Goal: Task Accomplishment & Management: Use online tool/utility

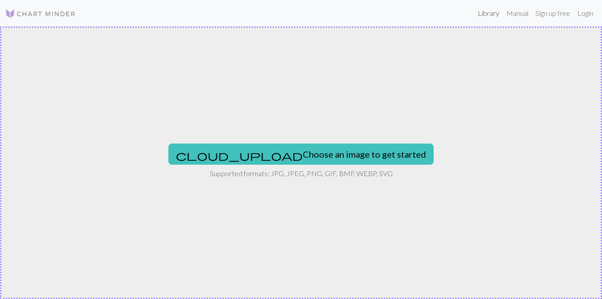
drag, startPoint x: 0, startPoint y: 0, endPoint x: 487, endPoint y: 16, distance: 487.1
click at [487, 16] on link "Library" at bounding box center [488, 13] width 29 height 18
click at [582, 15] on link "Login" at bounding box center [585, 13] width 23 height 18
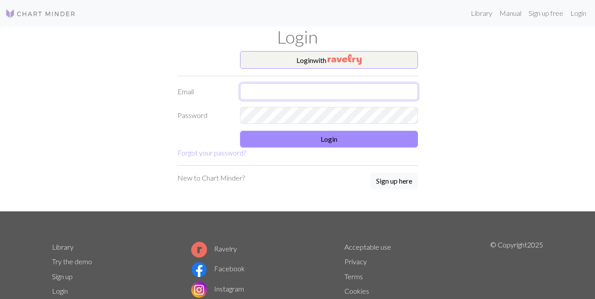
click at [290, 97] on input "text" at bounding box center [329, 91] width 178 height 17
click at [287, 96] on input "text" at bounding box center [329, 91] width 178 height 17
type input "[EMAIL_ADDRESS][DOMAIN_NAME]"
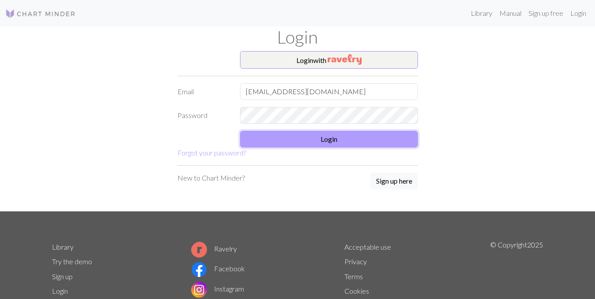
click at [313, 143] on button "Login" at bounding box center [329, 139] width 178 height 17
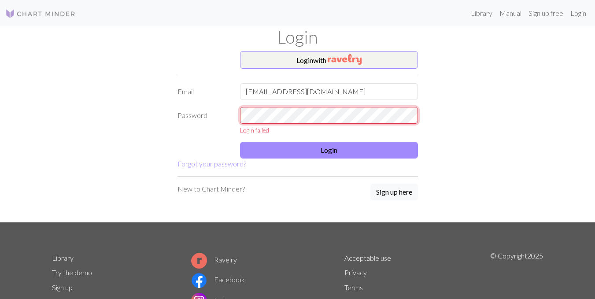
click at [200, 130] on div "Password Login failed" at bounding box center [297, 121] width 251 height 28
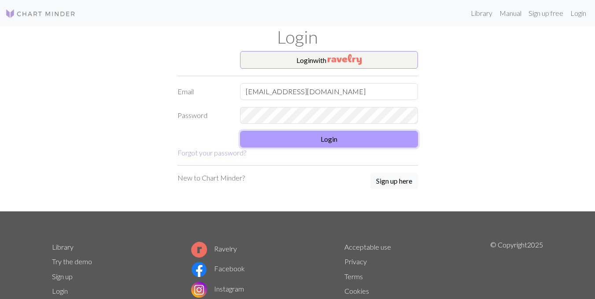
click at [313, 146] on button "Login" at bounding box center [329, 139] width 178 height 17
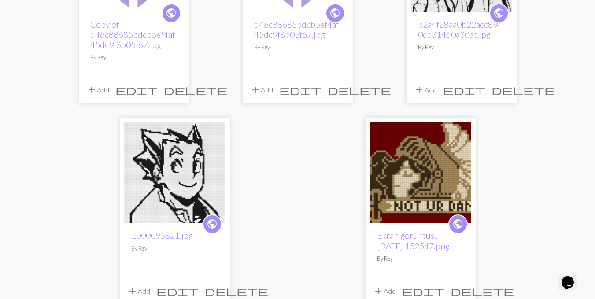
scroll to position [264, 0]
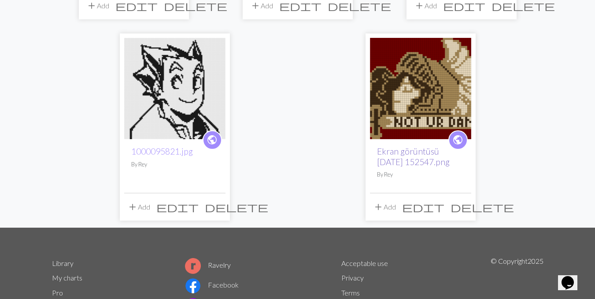
click at [430, 155] on link "Ekran görüntüsü [DATE] 152547.png" at bounding box center [413, 156] width 73 height 20
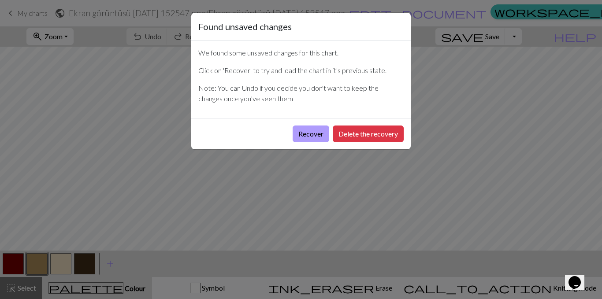
click at [309, 135] on button "Recover" at bounding box center [311, 134] width 37 height 17
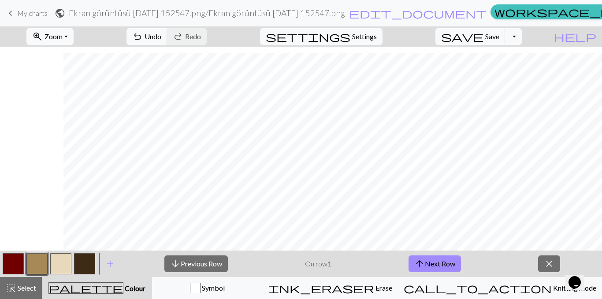
scroll to position [283, 237]
click at [430, 265] on button "arrow_upward Next Row" at bounding box center [434, 264] width 52 height 17
click at [192, 258] on button "arrow_downward Previous Row" at bounding box center [195, 264] width 63 height 17
click at [367, 39] on span "Settings" at bounding box center [364, 36] width 25 height 11
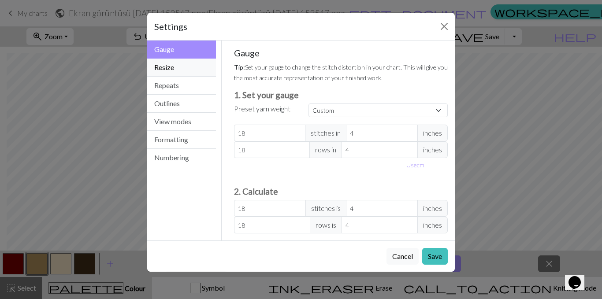
click at [160, 69] on button "Resize" at bounding box center [181, 68] width 69 height 18
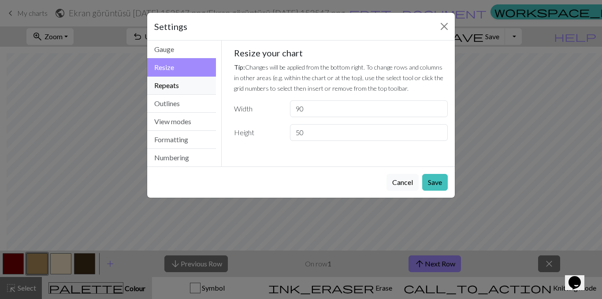
click at [177, 87] on button "Repeats" at bounding box center [181, 86] width 69 height 18
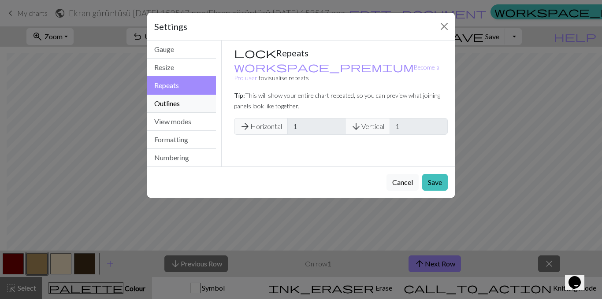
click at [198, 107] on button "Outlines" at bounding box center [181, 104] width 69 height 18
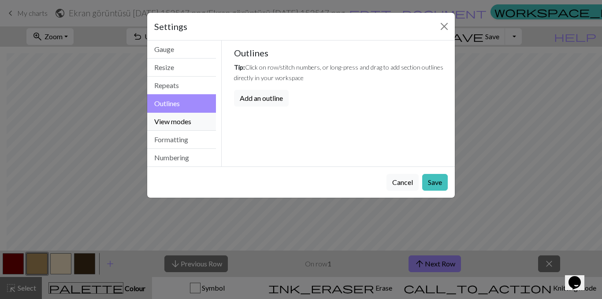
click at [190, 126] on button "View modes" at bounding box center [181, 122] width 69 height 18
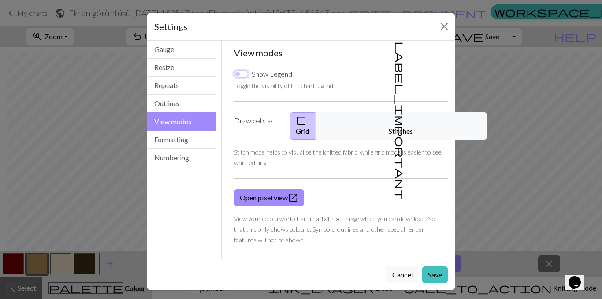
click at [243, 74] on input "Show Legend" at bounding box center [241, 73] width 14 height 7
checkbox input "false"
click at [179, 137] on button "Formatting" at bounding box center [181, 140] width 69 height 18
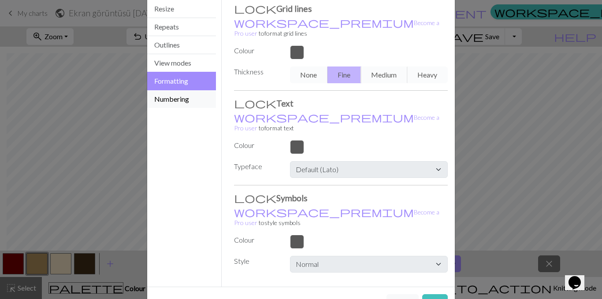
click at [191, 99] on button "Numbering" at bounding box center [181, 99] width 69 height 18
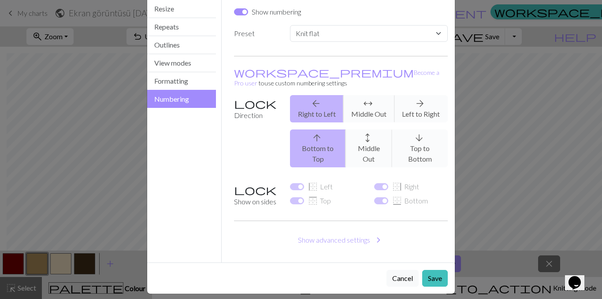
scroll to position [45, 0]
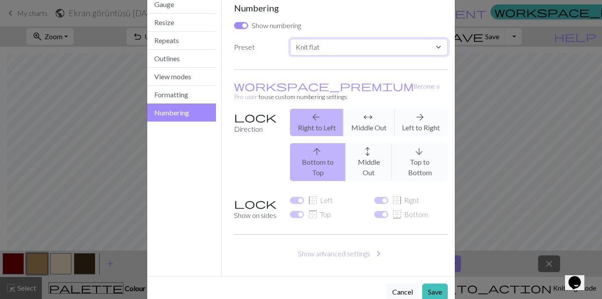
click at [344, 41] on select "Custom Knit flat Knit in the round Lace knitting Cross stitch" at bounding box center [369, 47] width 158 height 17
select select "round"
click at [290, 39] on select "Custom Knit flat Knit in the round Lace knitting Cross stitch" at bounding box center [369, 47] width 158 height 17
checkbox input "false"
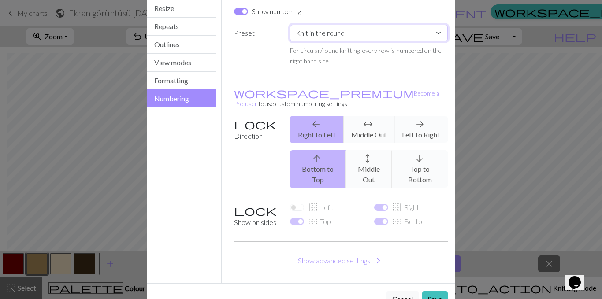
scroll to position [66, 0]
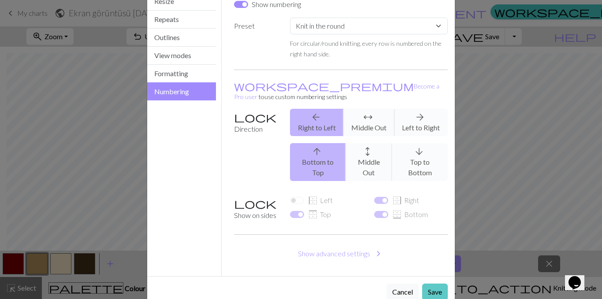
click at [430, 284] on button "Save" at bounding box center [435, 292] width 26 height 17
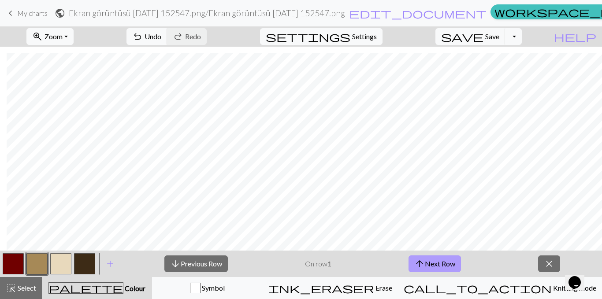
click at [427, 262] on button "arrow_upward Next Row" at bounding box center [434, 264] width 52 height 17
click at [205, 267] on button "arrow_downward Previous Row" at bounding box center [195, 264] width 63 height 17
click at [350, 35] on span "settings" at bounding box center [308, 36] width 85 height 12
select select "round"
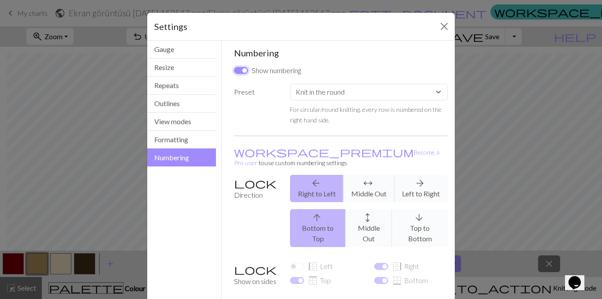
click at [242, 69] on input "Show numbering" at bounding box center [241, 70] width 14 height 7
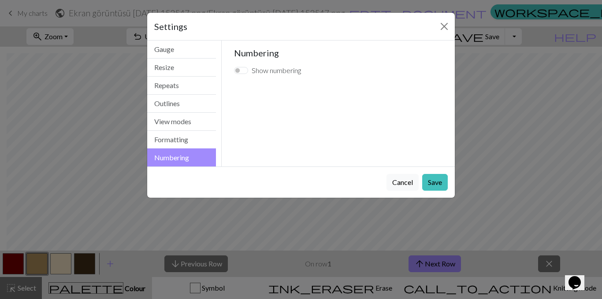
click at [264, 68] on label "Show numbering" at bounding box center [276, 70] width 49 height 11
click at [248, 68] on input "Show numbering" at bounding box center [241, 70] width 14 height 7
checkbox input "true"
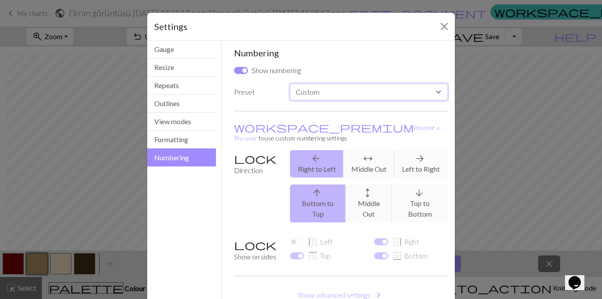
click at [357, 97] on select "Custom Knit flat Knit in the round Lace knitting Cross stitch" at bounding box center [369, 92] width 158 height 17
click at [397, 52] on h5 "Numbering" at bounding box center [341, 53] width 214 height 11
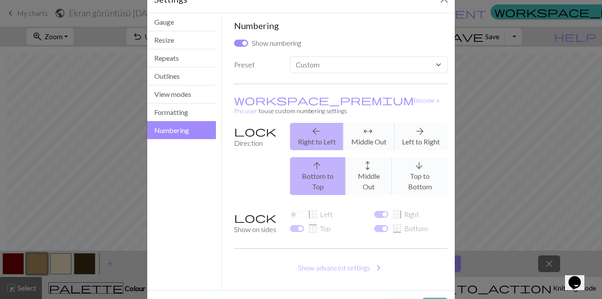
scroll to position [41, 0]
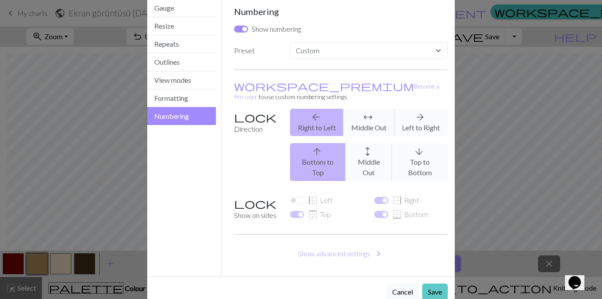
click at [435, 284] on button "Save" at bounding box center [435, 292] width 26 height 17
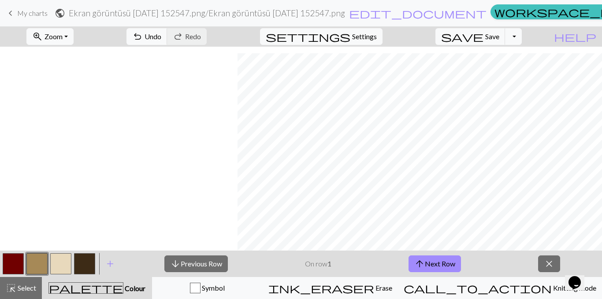
scroll to position [283, 237]
click at [167, 37] on button "undo Undo Undo" at bounding box center [146, 36] width 41 height 17
click at [161, 34] on span "Undo" at bounding box center [152, 36] width 17 height 8
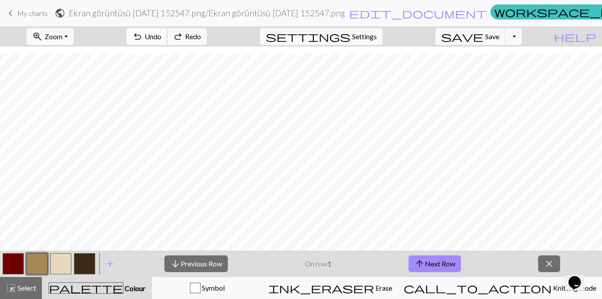
click at [161, 34] on span "Undo" at bounding box center [152, 36] width 17 height 8
click at [483, 35] on span "save" at bounding box center [462, 36] width 42 height 12
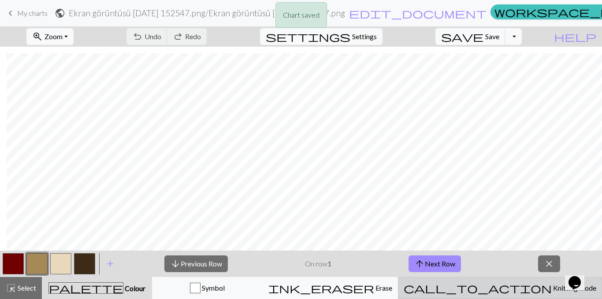
click at [552, 292] on span "Knitting mode" at bounding box center [574, 288] width 44 height 8
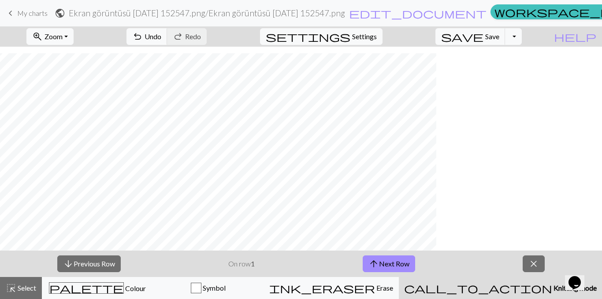
scroll to position [283, 0]
click at [384, 261] on button "arrow_upward Next Row" at bounding box center [389, 264] width 52 height 17
click at [82, 261] on button "arrow_downward Previous Row" at bounding box center [88, 264] width 63 height 17
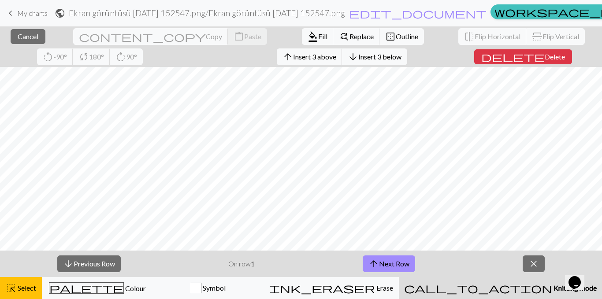
scroll to position [303, 159]
click at [16, 291] on span "highlight_alt" at bounding box center [11, 288] width 11 height 12
click at [25, 36] on span "Cancel" at bounding box center [28, 36] width 21 height 8
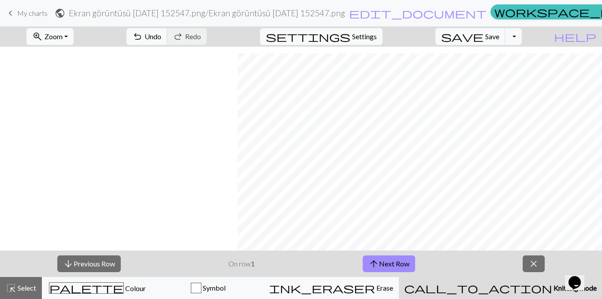
scroll to position [283, 237]
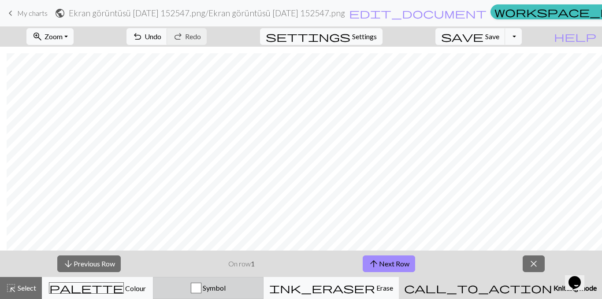
click at [251, 284] on div "Symbol" at bounding box center [209, 288] width 100 height 11
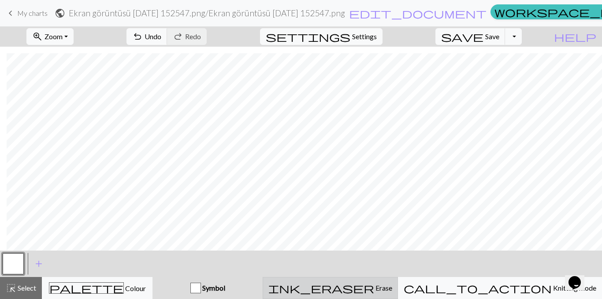
click at [374, 286] on span "ink_eraser" at bounding box center [321, 288] width 106 height 12
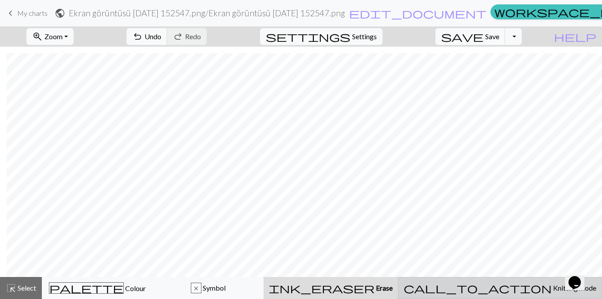
click at [510, 284] on span "call_to_action" at bounding box center [478, 288] width 148 height 12
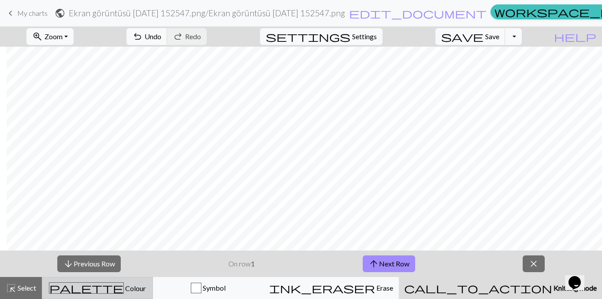
click at [124, 287] on span "Colour" at bounding box center [135, 288] width 22 height 8
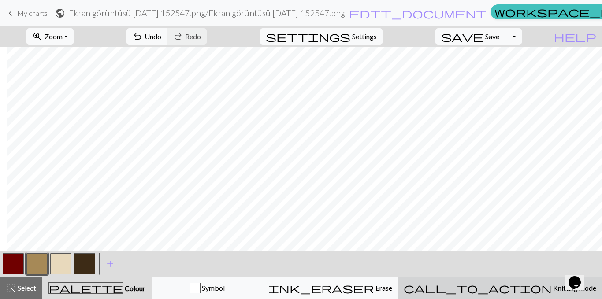
click at [506, 288] on span "call_to_action" at bounding box center [478, 288] width 148 height 12
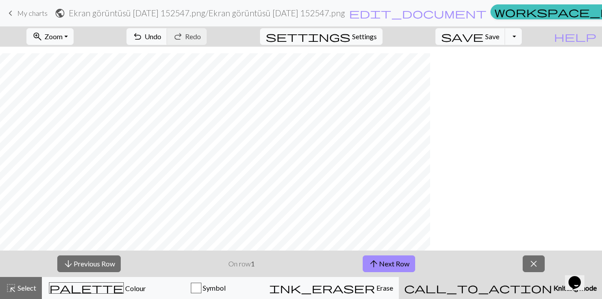
scroll to position [283, 0]
drag, startPoint x: 189, startPoint y: 251, endPoint x: 170, endPoint y: 249, distance: 18.6
click at [170, 249] on div "zoom_in Zoom Zoom Fit all Fit width Fit height 50% 100% 150% 200% undo Undo Und…" at bounding box center [301, 162] width 602 height 273
click at [499, 36] on span "Save" at bounding box center [492, 36] width 14 height 8
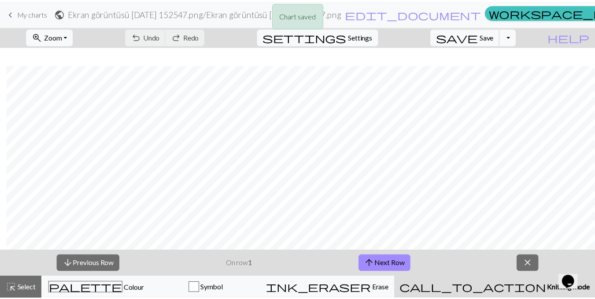
scroll to position [283, 237]
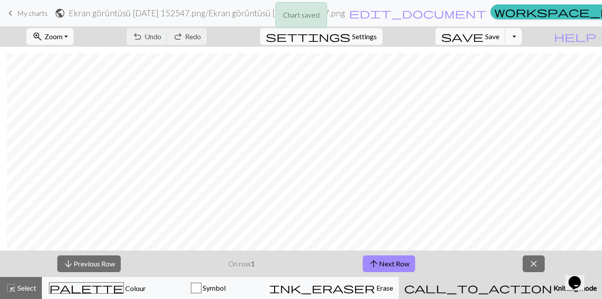
click at [16, 11] on div "Chart saved" at bounding box center [301, 17] width 602 height 35
click at [9, 15] on div "Chart saved" at bounding box center [301, 17] width 602 height 35
click at [18, 13] on span "My charts" at bounding box center [32, 13] width 30 height 8
